Goal: Task Accomplishment & Management: Use online tool/utility

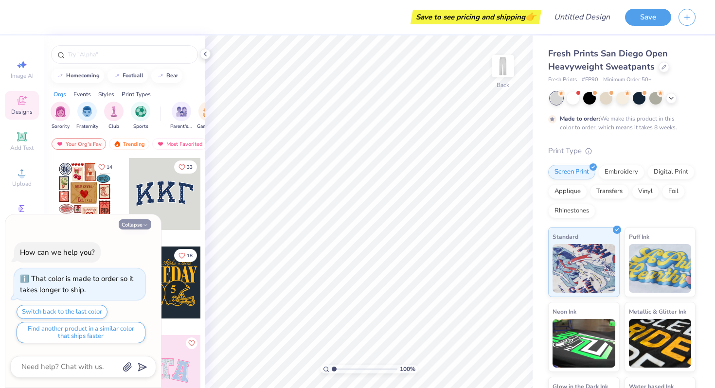
click at [127, 228] on button "Collapse" at bounding box center [135, 224] width 33 height 10
type textarea "x"
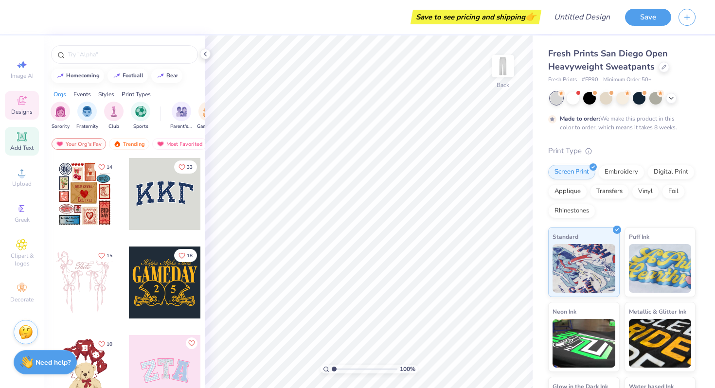
click at [27, 146] on span "Add Text" at bounding box center [21, 148] width 23 height 8
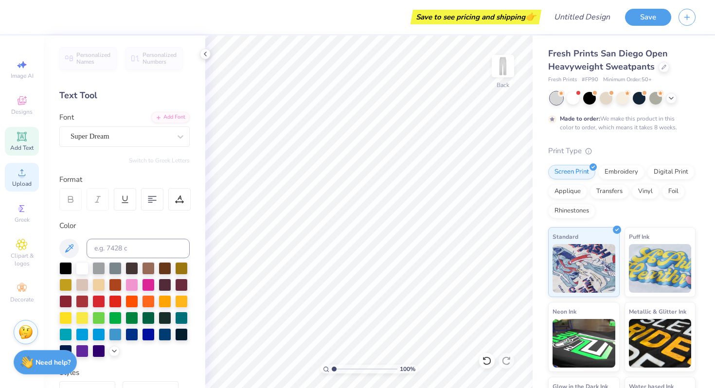
click at [24, 183] on span "Upload" at bounding box center [21, 184] width 19 height 8
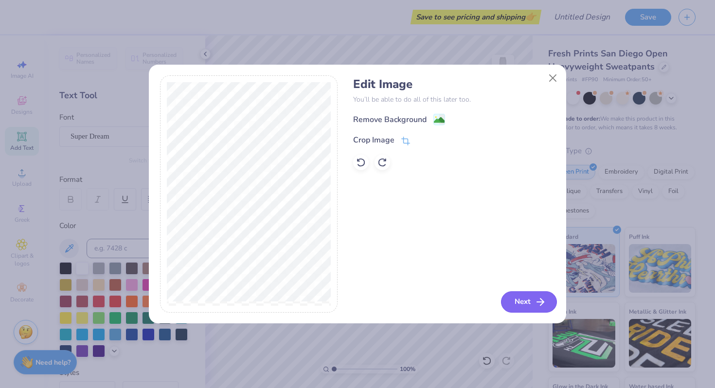
click at [526, 298] on button "Next" at bounding box center [529, 301] width 56 height 21
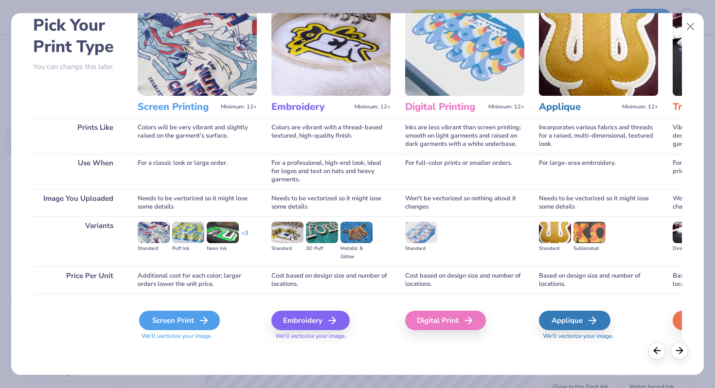
click at [200, 318] on icon at bounding box center [204, 321] width 12 height 12
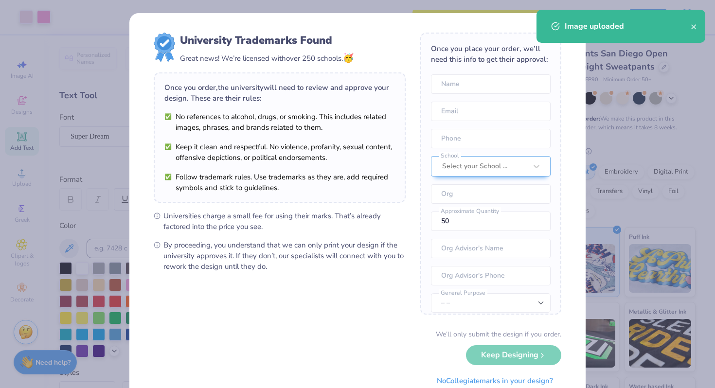
click at [340, 108] on body "Art colors Save to see pricing and shipping 👉 Design Title Save Image AI Design…" at bounding box center [357, 194] width 715 height 388
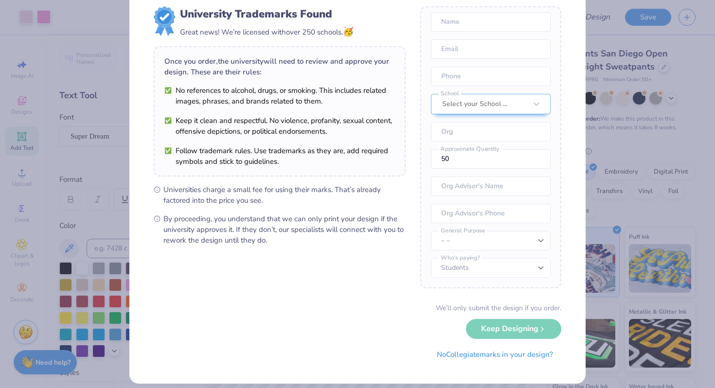
scroll to position [35, 0]
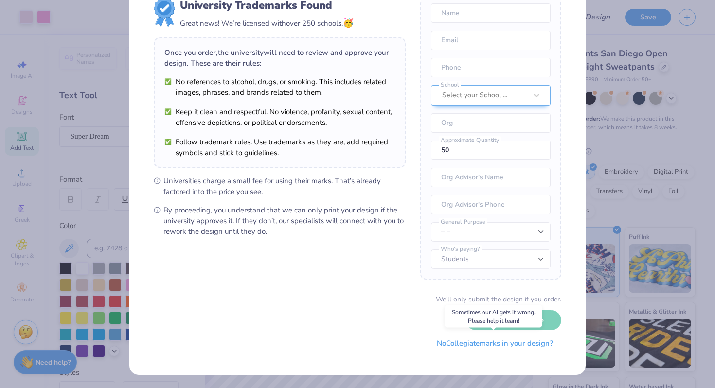
click at [450, 341] on button "No Collegiate marks in your design?" at bounding box center [495, 344] width 133 height 20
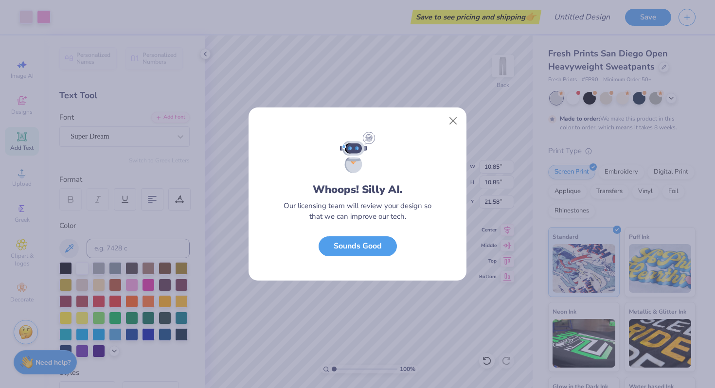
scroll to position [0, 0]
click at [385, 241] on button "Sounds Good" at bounding box center [358, 244] width 78 height 20
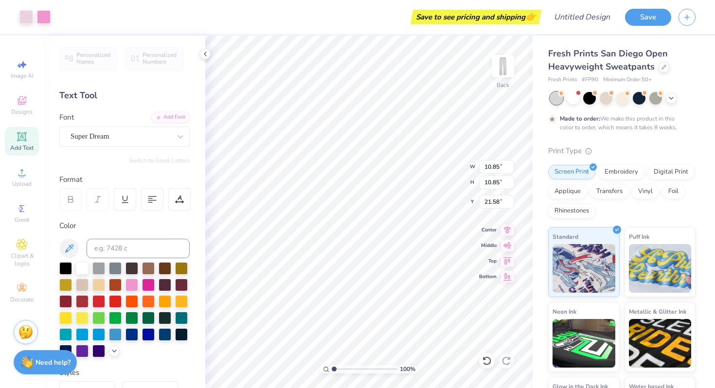
type input "6.05"
type input "3.06"
click at [24, 107] on div "Designs" at bounding box center [22, 105] width 34 height 29
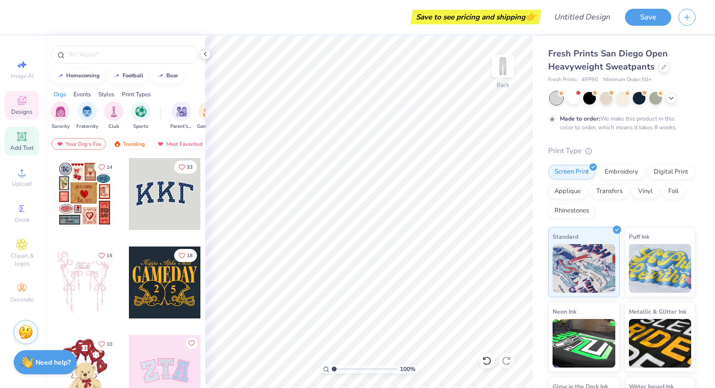
click at [19, 149] on span "Add Text" at bounding box center [21, 148] width 23 height 8
